Goal: Information Seeking & Learning: Learn about a topic

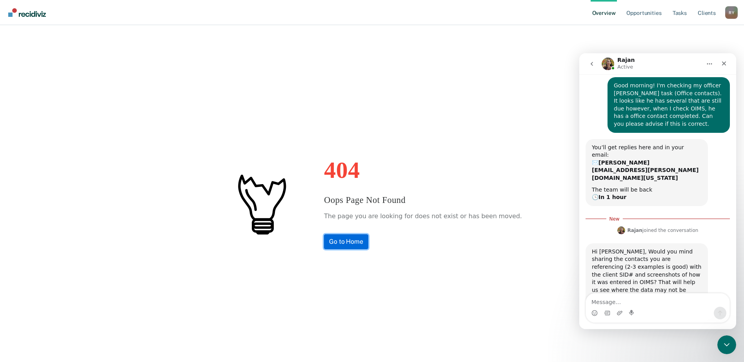
click at [363, 244] on link "Go to Home" at bounding box center [346, 241] width 44 height 15
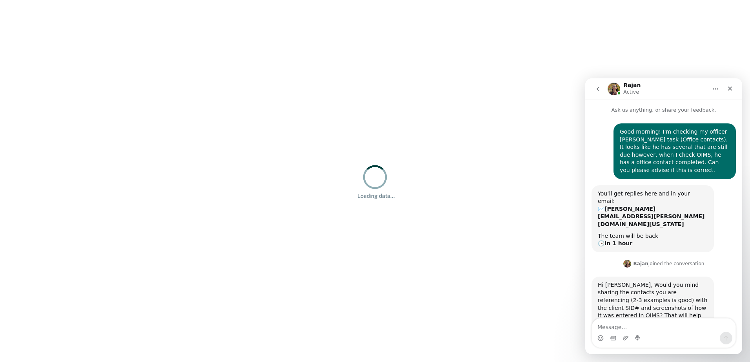
scroll to position [7, 0]
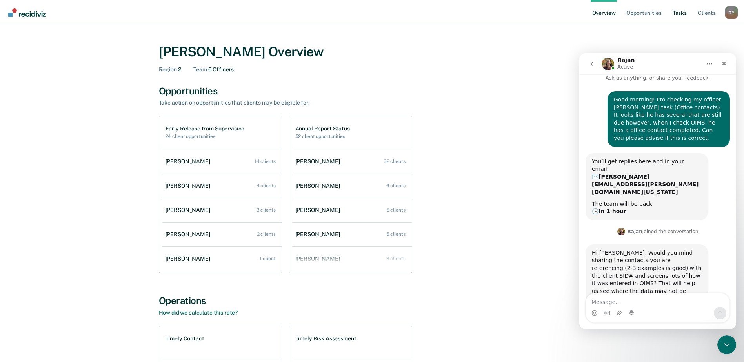
click at [679, 15] on link "Tasks" at bounding box center [679, 12] width 17 height 25
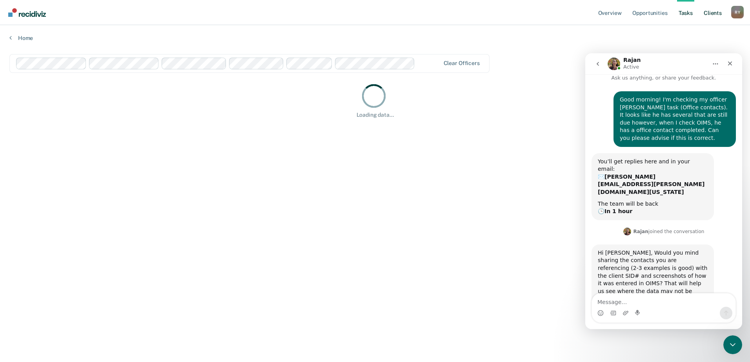
click at [714, 15] on link "Client s" at bounding box center [712, 12] width 21 height 25
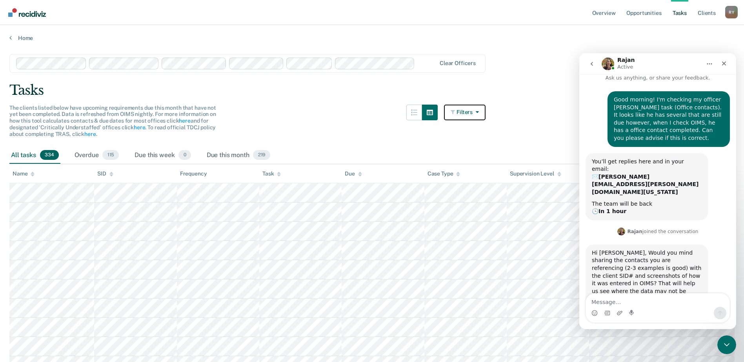
click at [462, 110] on button "Filters" at bounding box center [465, 113] width 42 height 16
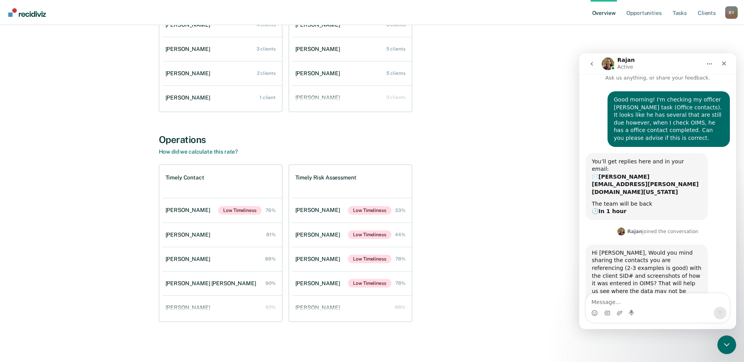
scroll to position [162, 0]
click at [218, 281] on link "Kennedy Ronalder 90%" at bounding box center [222, 283] width 120 height 22
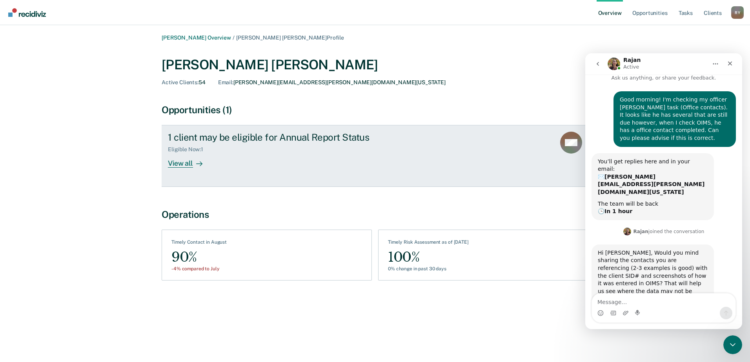
click at [566, 138] on icon at bounding box center [570, 137] width 26 height 20
click at [183, 164] on div "View all" at bounding box center [190, 160] width 44 height 15
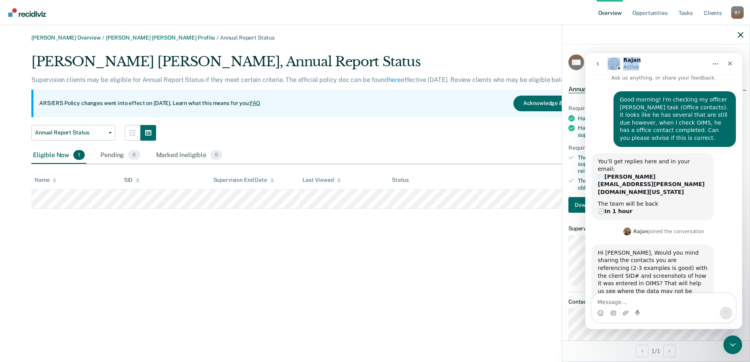
drag, startPoint x: 650, startPoint y: 65, endPoint x: 404, endPoint y: 62, distance: 246.3
click at [585, 62] on html "Rajan Active Ask us anything, or share your feedback. Good morning! I'm checkin…" at bounding box center [663, 191] width 157 height 276
click at [606, 36] on div at bounding box center [655, 35] width 187 height 20
click at [595, 73] on nav "Rajan Active" at bounding box center [663, 63] width 157 height 21
click at [598, 65] on icon "go back" at bounding box center [597, 64] width 2 height 4
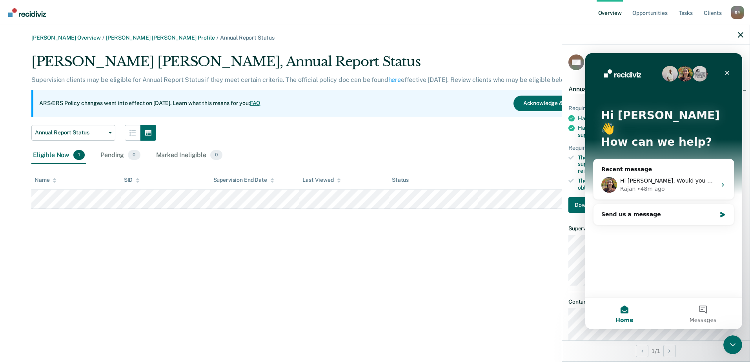
click at [643, 69] on div "Hi Regina 👋 How can we help?" at bounding box center [663, 130] width 141 height 154
drag, startPoint x: 643, startPoint y: 69, endPoint x: 727, endPoint y: 73, distance: 84.8
click at [727, 73] on icon "Close" at bounding box center [727, 73] width 4 height 4
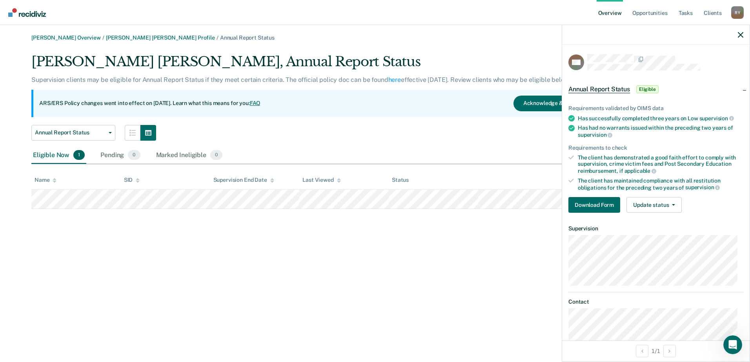
click at [500, 104] on div "ARS/ERS Policy changes went into effect on July 21, 2025. Learn what this means…" at bounding box center [312, 103] width 562 height 27
click at [500, 58] on div "Kennedy Ronalder, Annual Report Status" at bounding box center [312, 65] width 562 height 22
click at [742, 36] on icon "button" at bounding box center [740, 34] width 5 height 5
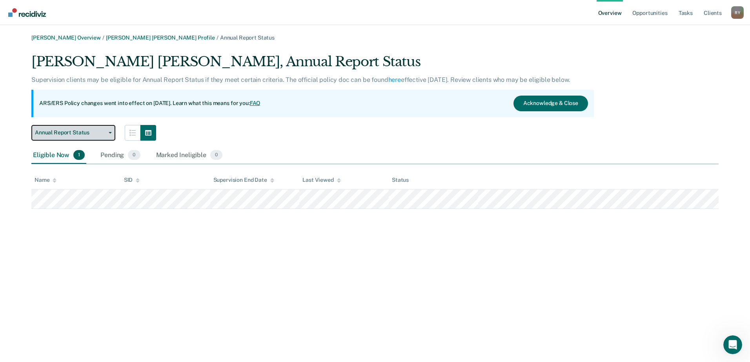
click at [100, 131] on span "Annual Report Status" at bounding box center [70, 132] width 71 height 7
click at [147, 133] on icon "button" at bounding box center [148, 132] width 6 height 5
click at [137, 134] on button "button" at bounding box center [133, 133] width 16 height 16
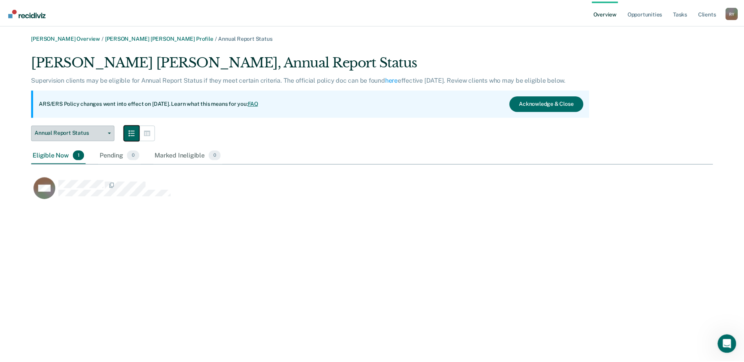
scroll to position [149, 681]
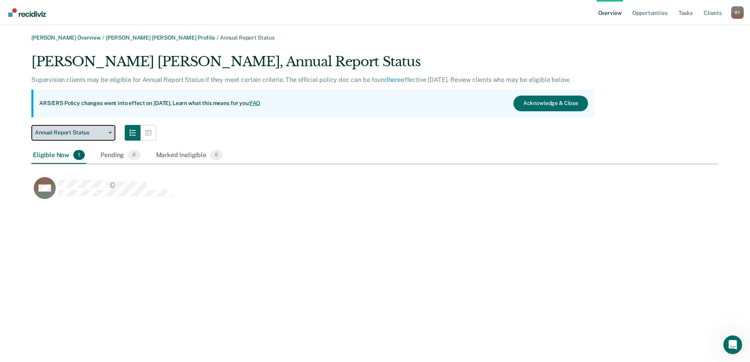
click at [104, 133] on span "Annual Report Status" at bounding box center [70, 132] width 71 height 7
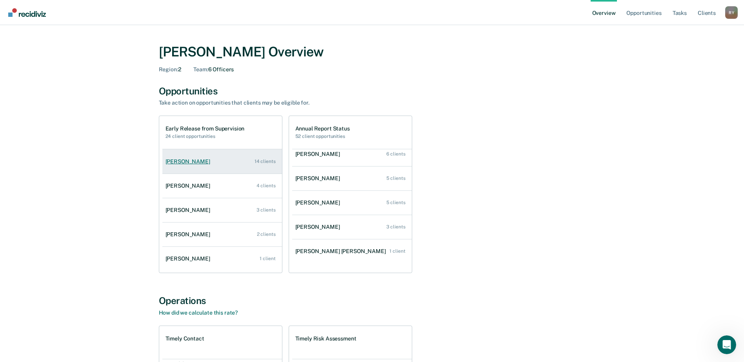
click at [181, 164] on div "Akia Smith" at bounding box center [189, 161] width 48 height 7
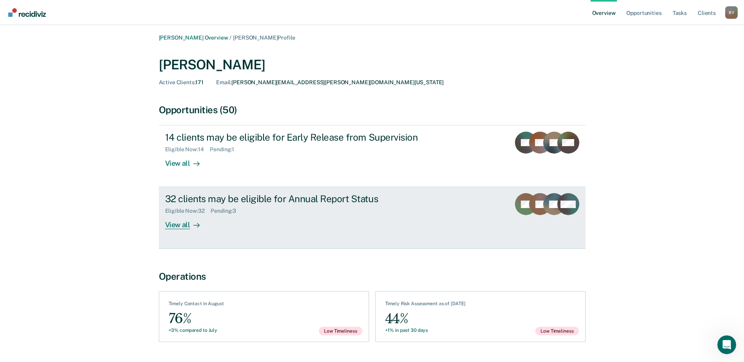
click at [180, 224] on div "View all" at bounding box center [187, 221] width 44 height 15
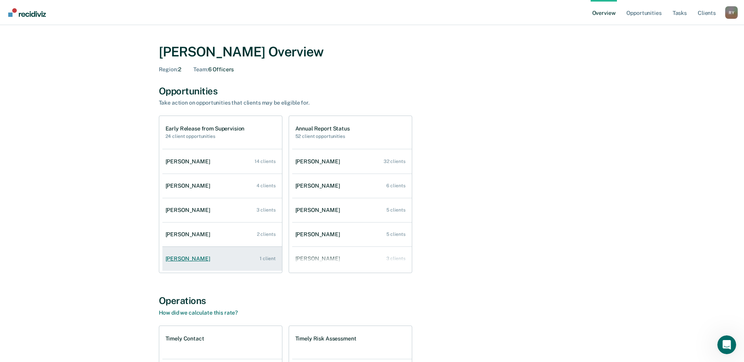
click at [207, 260] on div "Nurudeen Odusanya" at bounding box center [189, 259] width 48 height 7
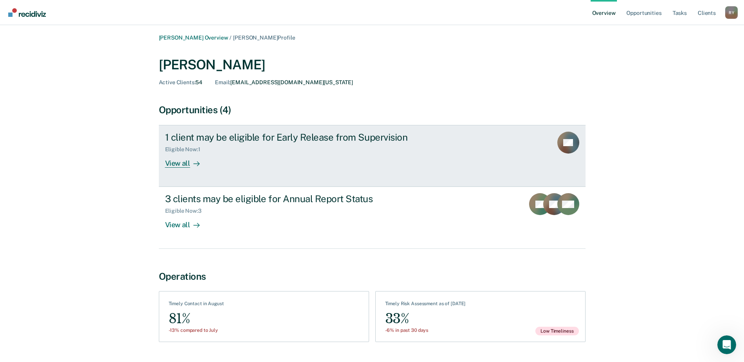
click at [189, 163] on div "View all" at bounding box center [187, 160] width 44 height 15
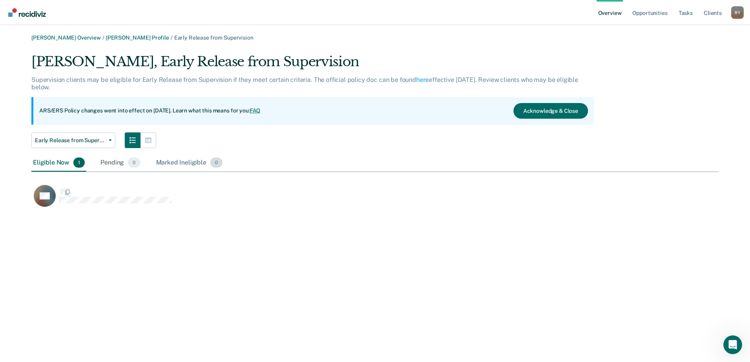
scroll to position [156, 681]
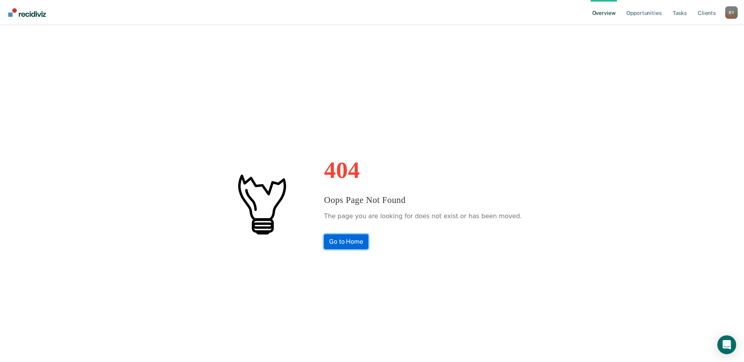
click at [358, 243] on link "Go to Home" at bounding box center [346, 241] width 44 height 15
